Goal: Information Seeking & Learning: Find specific fact

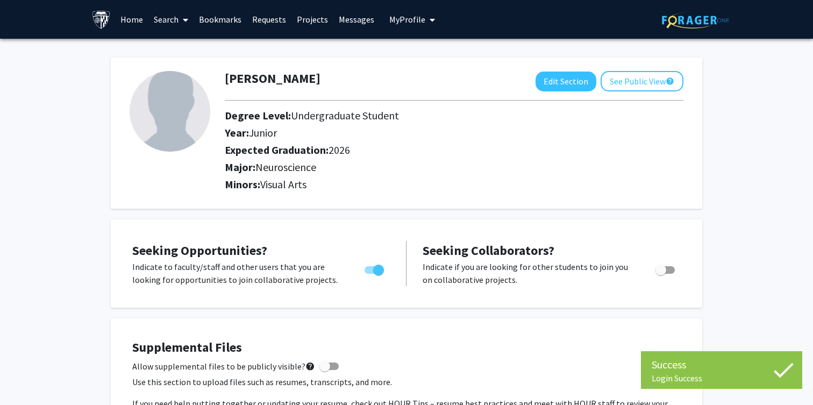
click at [132, 15] on link "Home" at bounding box center [131, 20] width 33 height 38
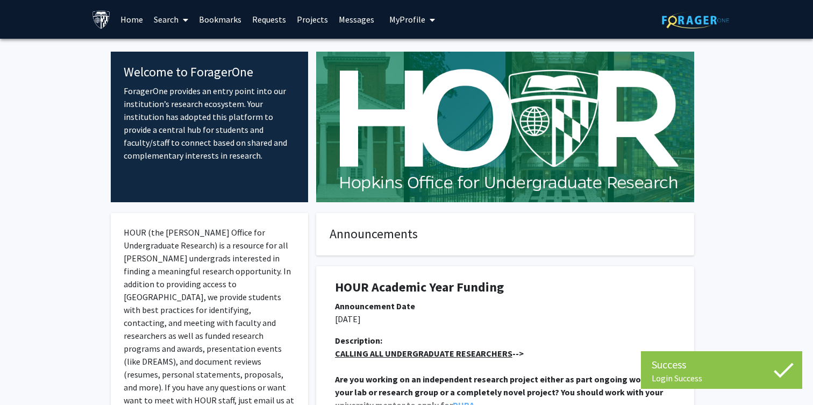
click at [172, 19] on link "Search" at bounding box center [170, 20] width 45 height 38
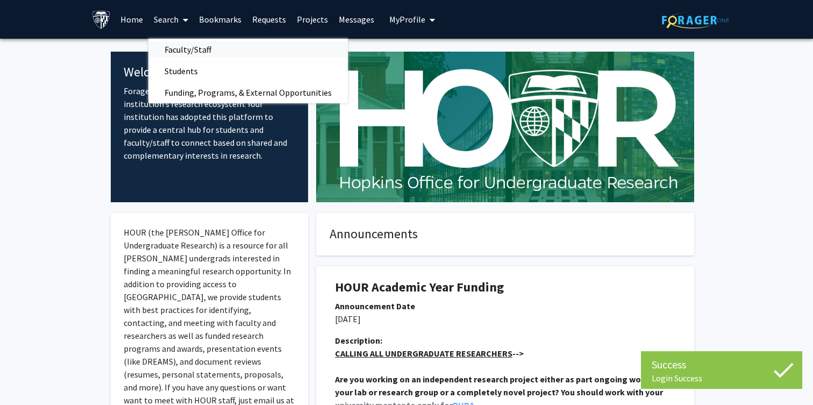
click at [198, 44] on span "Faculty/Staff" at bounding box center [187, 50] width 79 height 22
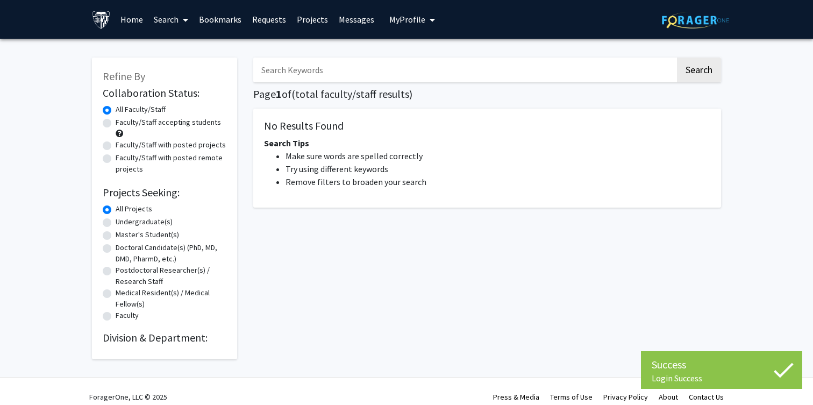
click at [276, 75] on input "Search Keywords" at bounding box center [464, 70] width 422 height 25
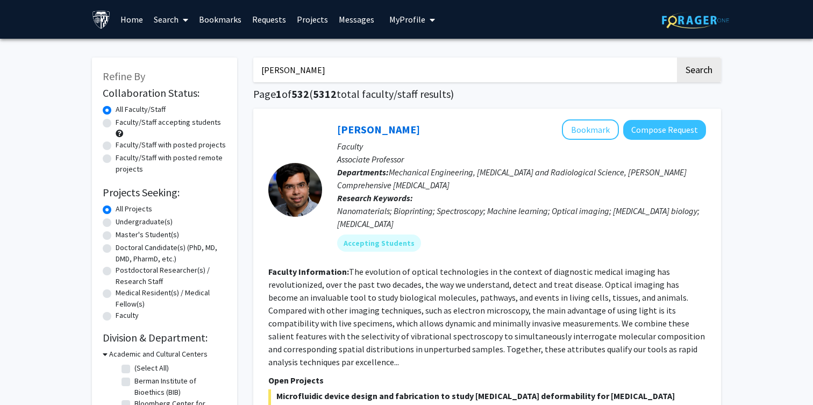
type input "[PERSON_NAME]"
click at [677, 58] on button "Search" at bounding box center [699, 70] width 44 height 25
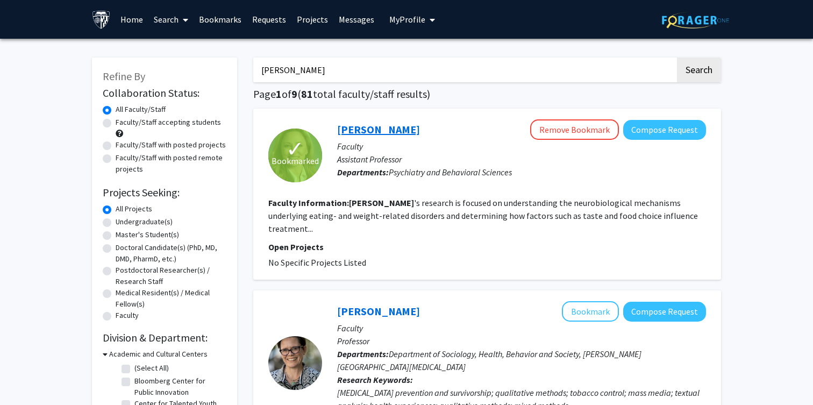
click at [369, 127] on link "[PERSON_NAME]" at bounding box center [378, 129] width 83 height 13
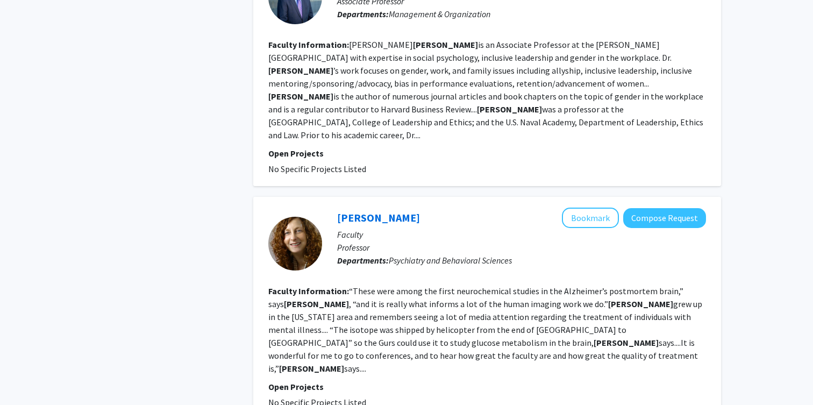
scroll to position [1909, 0]
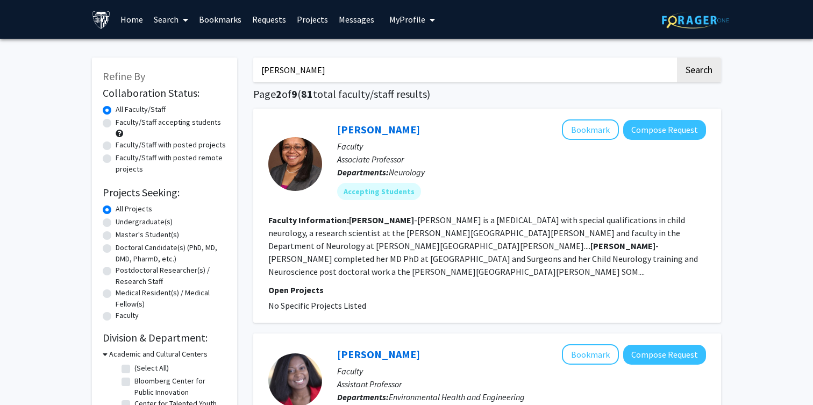
drag, startPoint x: 344, startPoint y: 75, endPoint x: 224, endPoint y: 59, distance: 121.0
type input "[PERSON_NAME]"
click at [677, 58] on button "Search" at bounding box center [699, 70] width 44 height 25
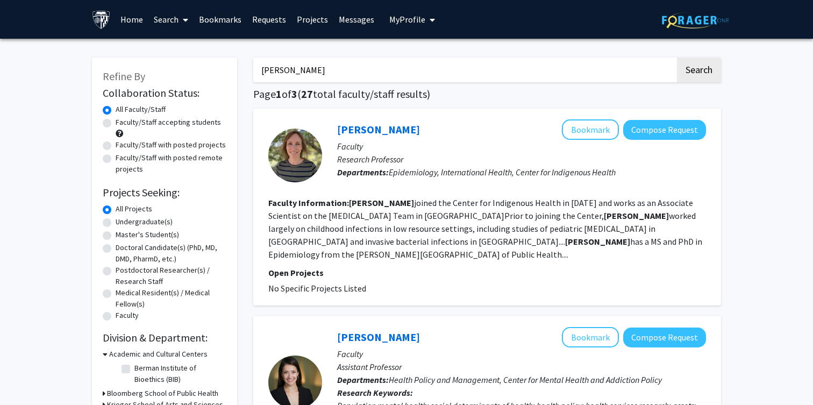
drag, startPoint x: 360, startPoint y: 67, endPoint x: 231, endPoint y: 67, distance: 128.5
